Goal: Leave review/rating: Leave review/rating

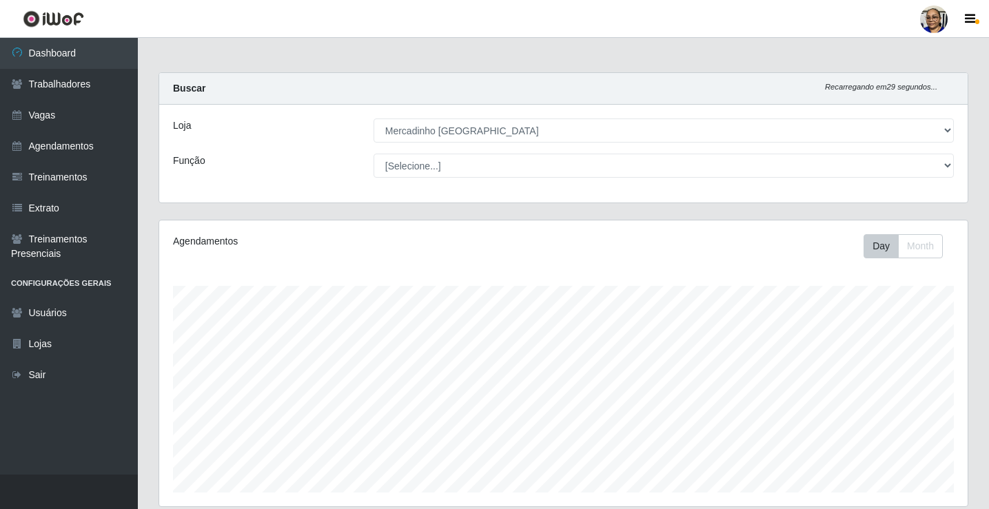
select select "345"
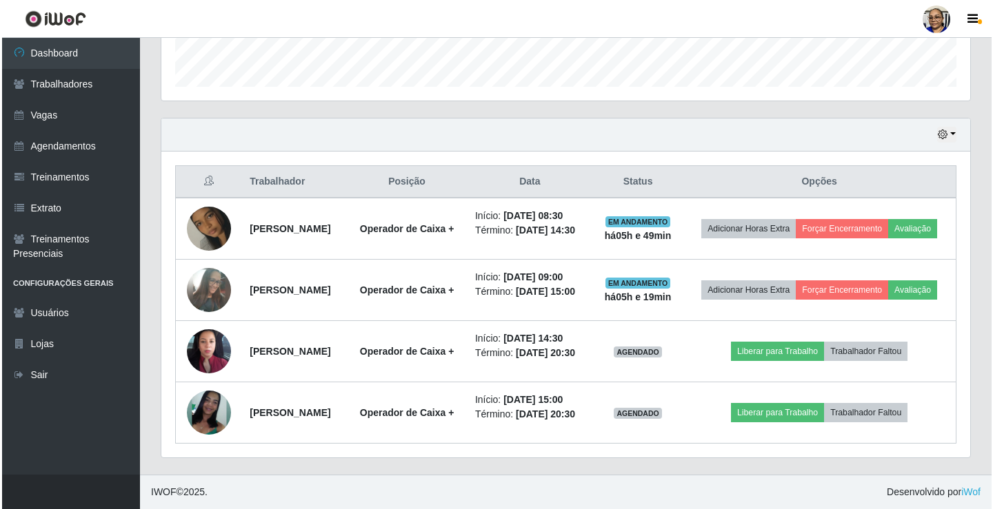
scroll to position [286, 809]
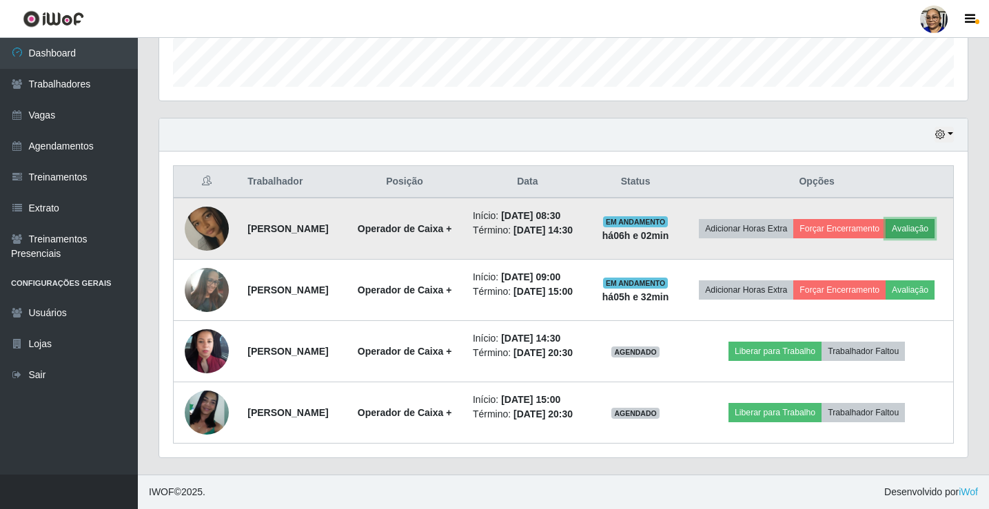
click at [886, 219] on button "Avaliação" at bounding box center [910, 228] width 49 height 19
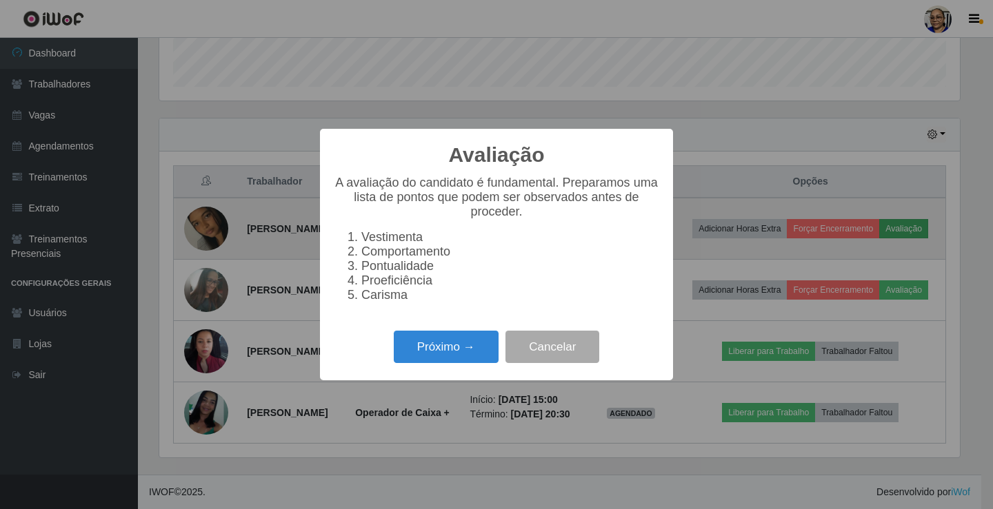
scroll to position [286, 800]
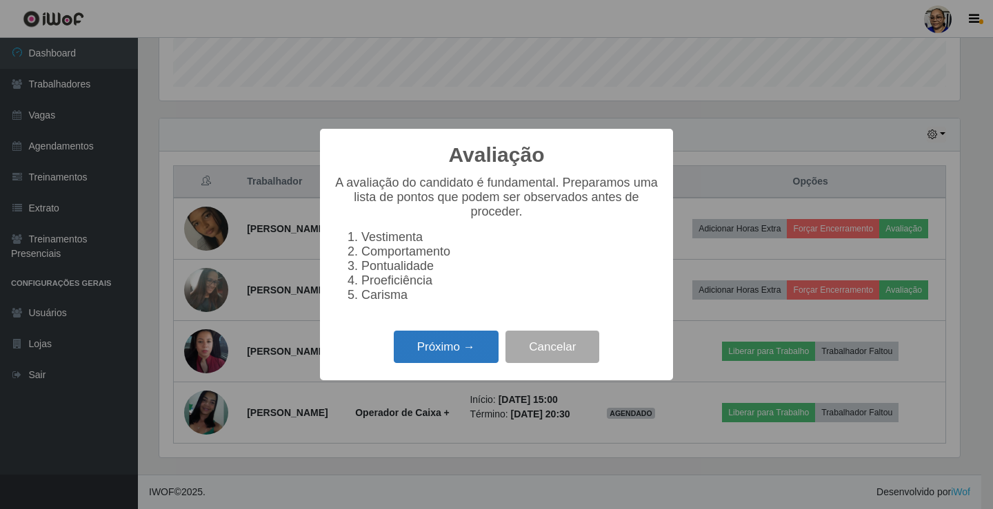
click at [478, 352] on button "Próximo →" at bounding box center [446, 347] width 105 height 32
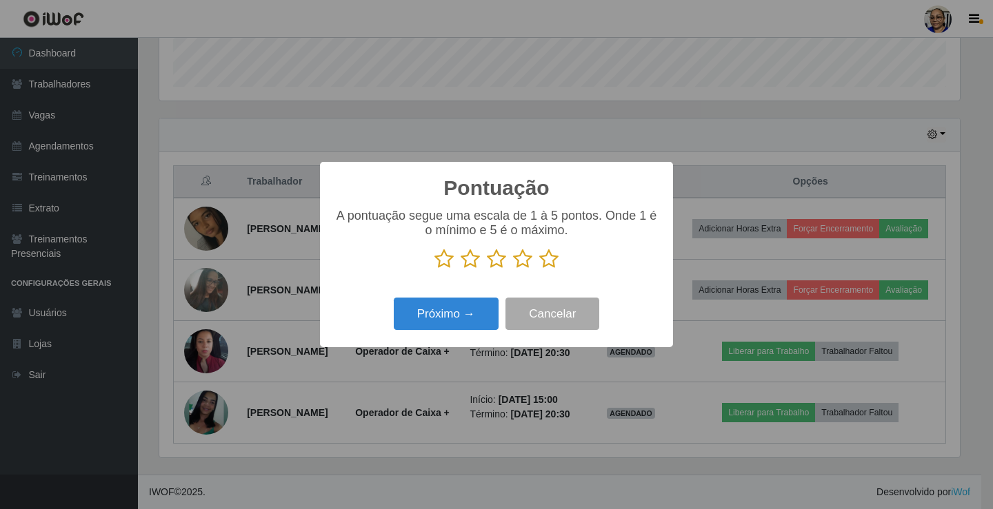
scroll to position [689041, 688527]
click at [549, 260] on icon at bounding box center [548, 259] width 19 height 21
click at [539, 270] on input "radio" at bounding box center [539, 270] width 0 height 0
click at [456, 308] on button "Próximo →" at bounding box center [446, 314] width 105 height 32
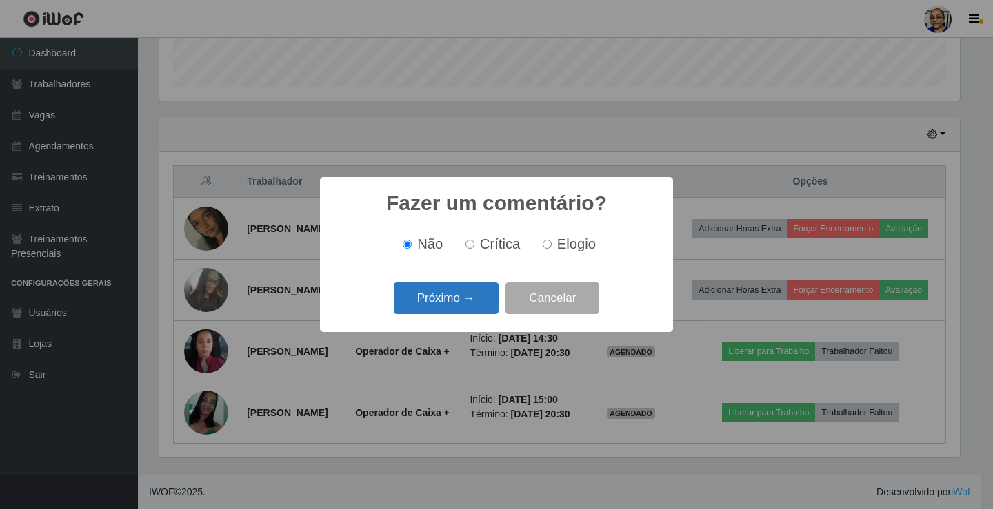
click at [485, 292] on button "Próximo →" at bounding box center [446, 299] width 105 height 32
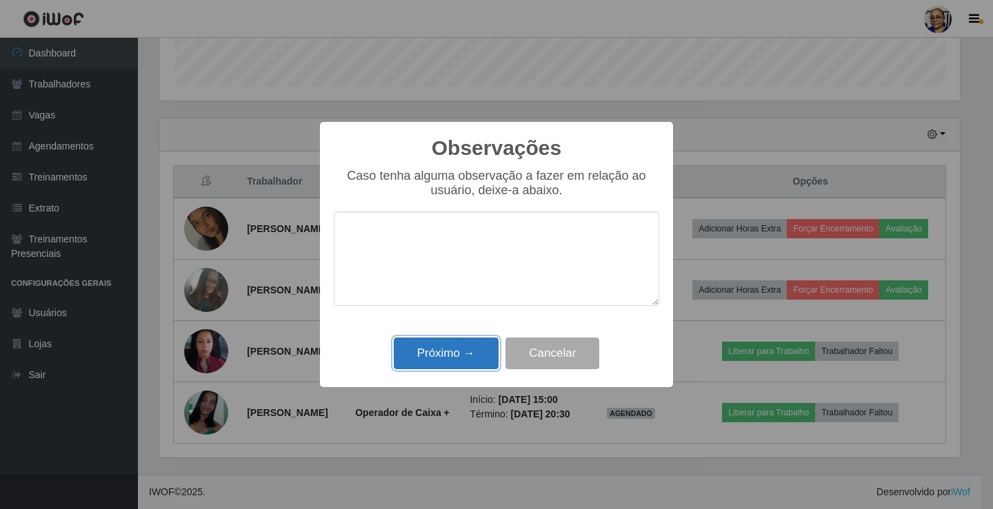
click at [470, 349] on button "Próximo →" at bounding box center [446, 354] width 105 height 32
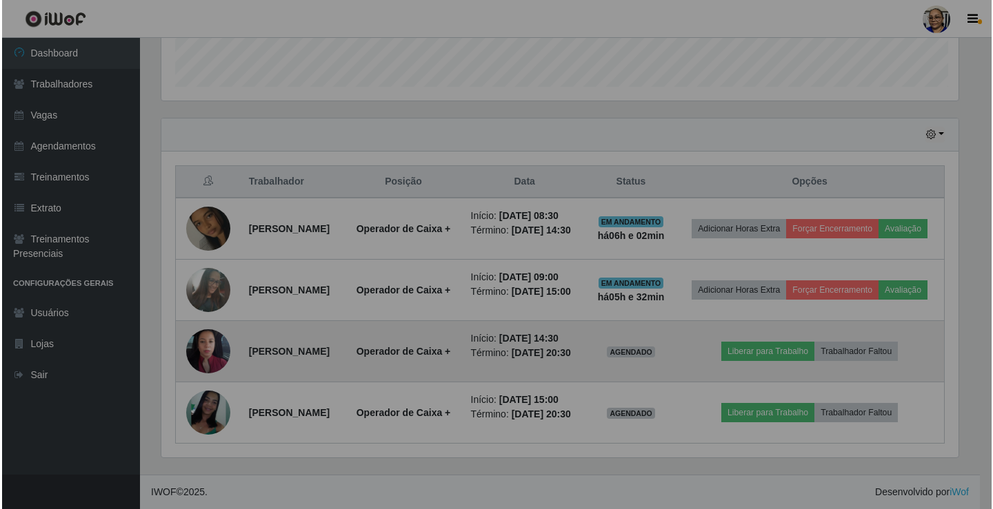
scroll to position [286, 809]
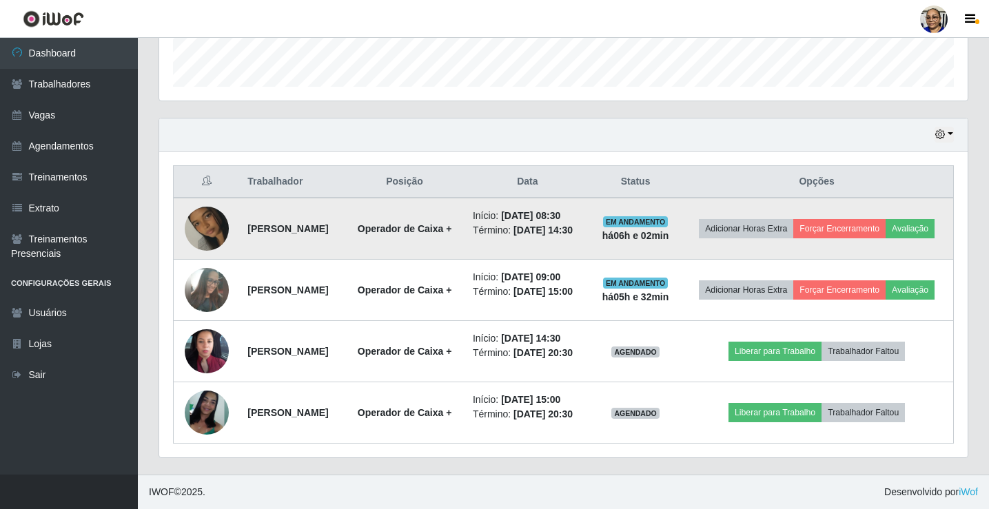
click at [196, 195] on img at bounding box center [207, 229] width 44 height 79
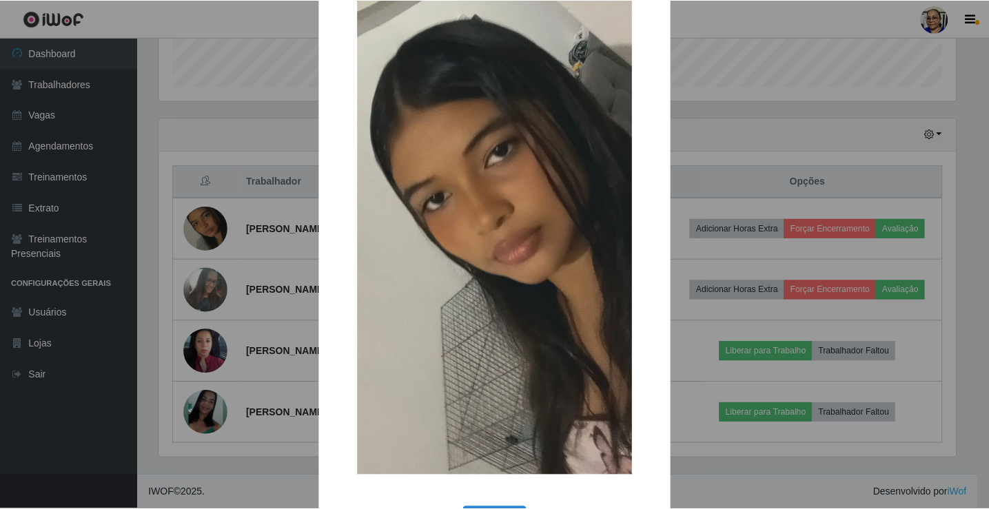
scroll to position [101, 0]
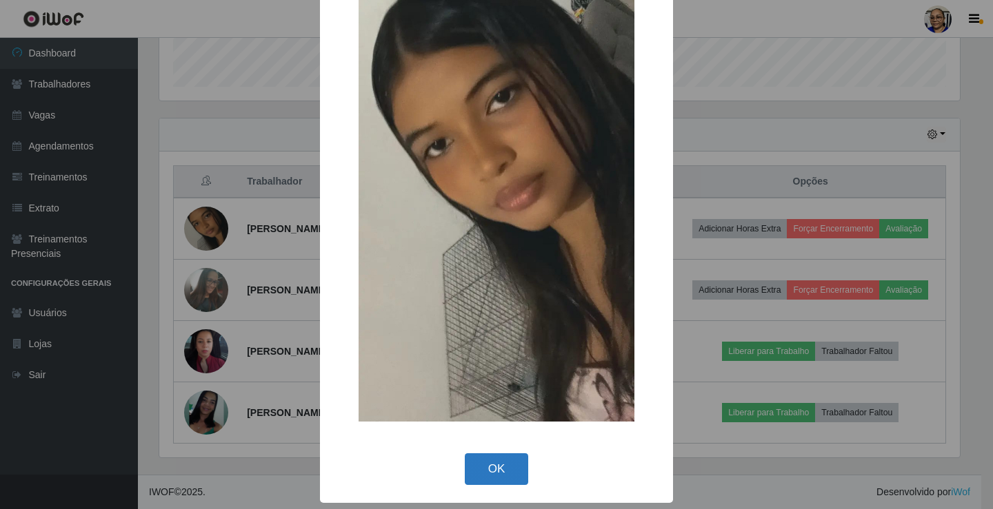
click at [489, 471] on button "OK" at bounding box center [497, 470] width 64 height 32
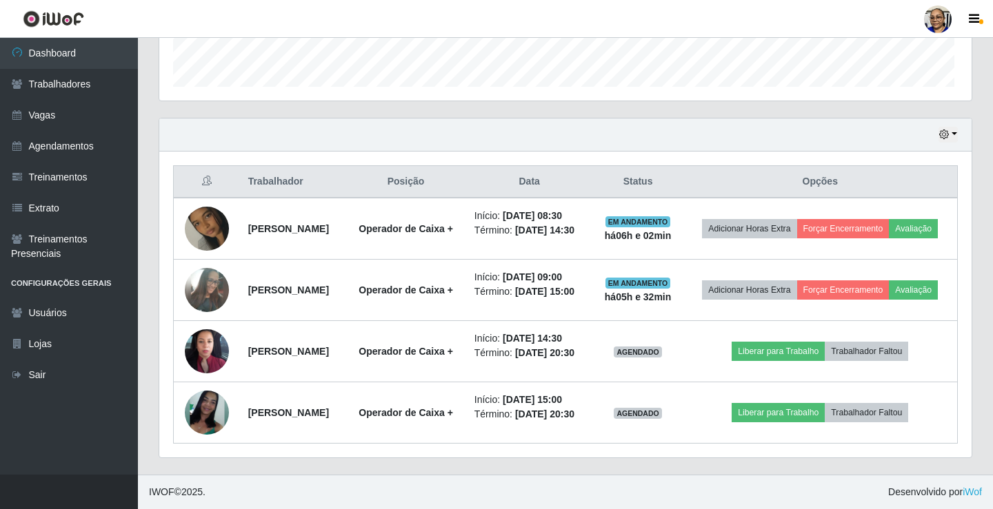
scroll to position [286, 809]
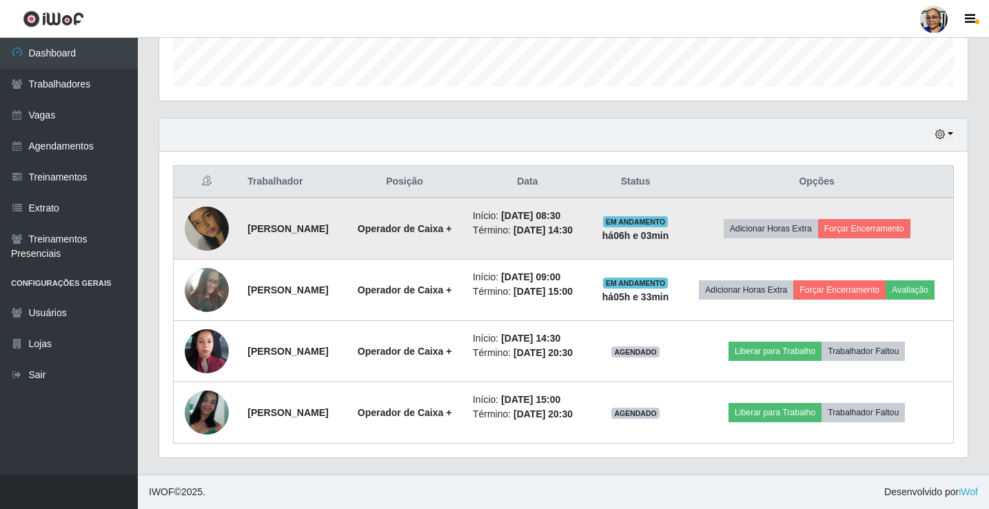
click at [846, 207] on td "Adicionar Horas Extra Forçar Encerramento" at bounding box center [816, 229] width 273 height 62
click at [876, 219] on button "Forçar Encerramento" at bounding box center [864, 228] width 92 height 19
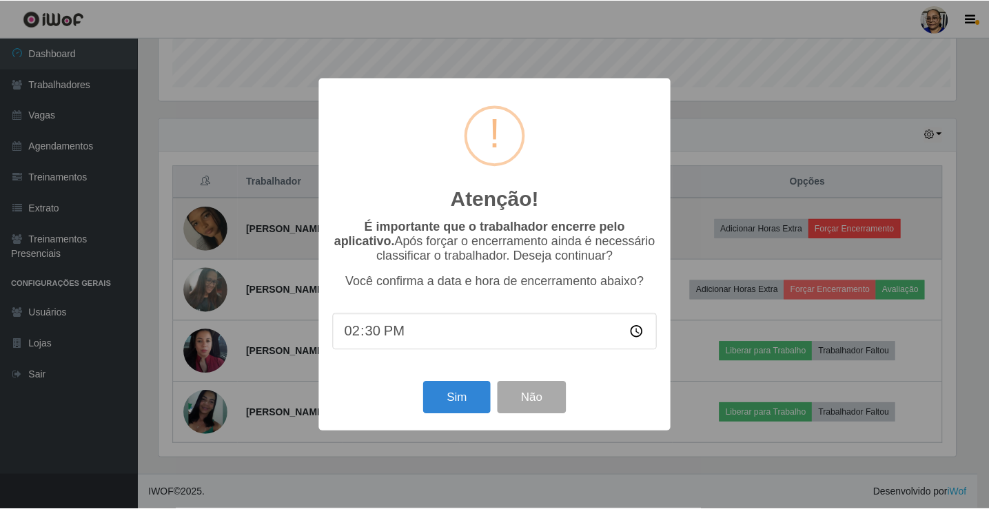
scroll to position [286, 800]
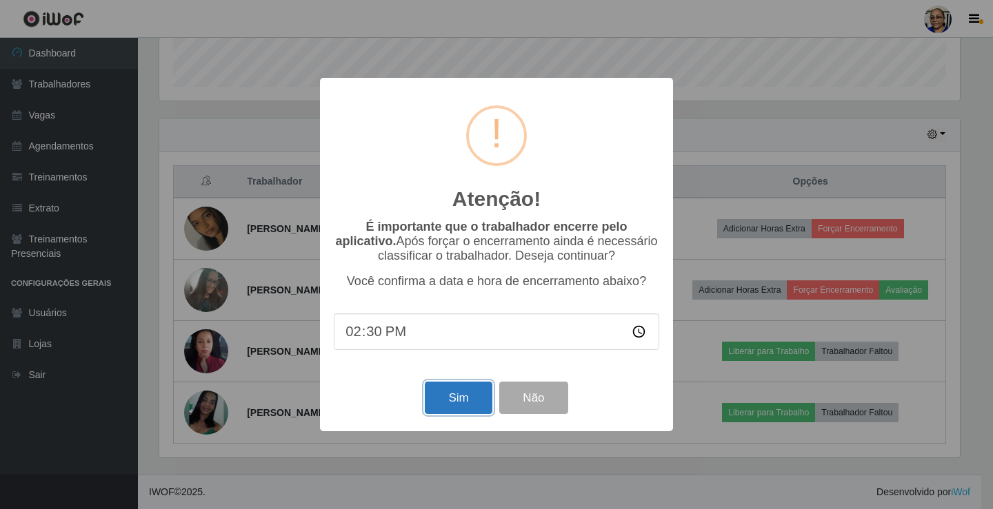
click at [451, 402] on button "Sim" at bounding box center [458, 398] width 67 height 32
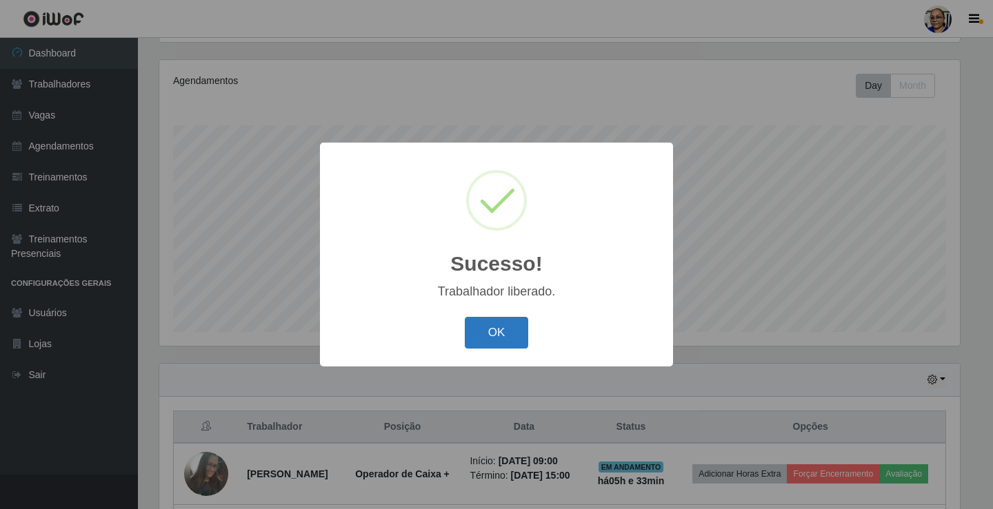
click at [501, 325] on button "OK" at bounding box center [497, 333] width 64 height 32
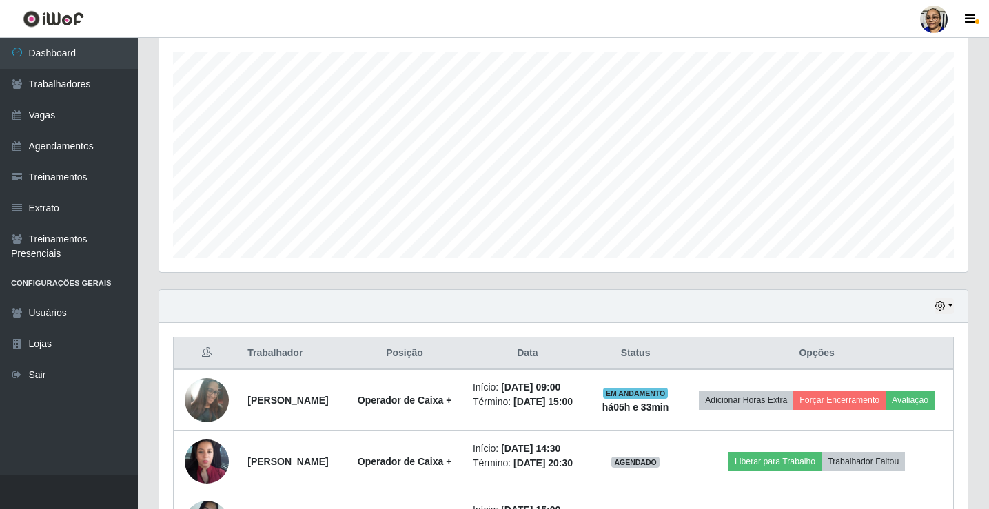
scroll to position [376, 0]
